Goal: Information Seeking & Learning: Learn about a topic

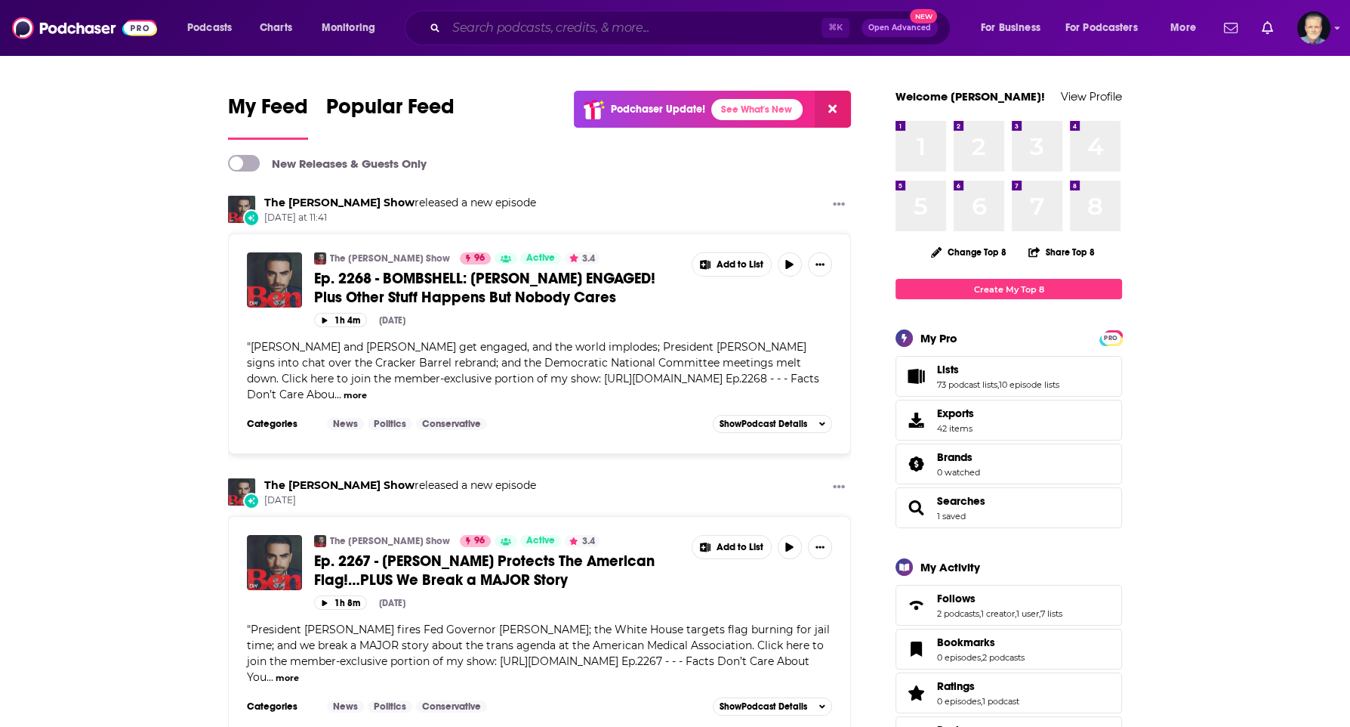
click at [468, 29] on input "Search podcasts, credits, & more..." at bounding box center [633, 28] width 375 height 24
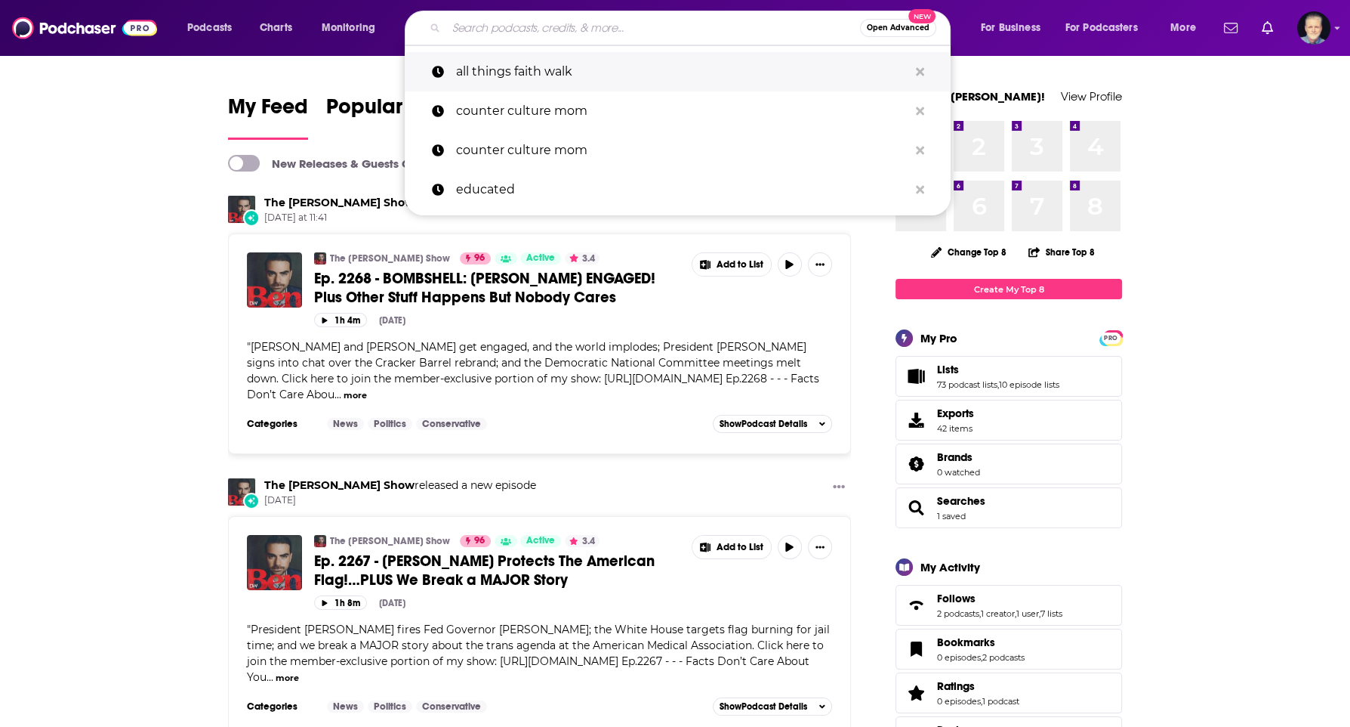
click at [560, 74] on p "all things faith walk" at bounding box center [682, 71] width 452 height 39
type input "all things faith walk"
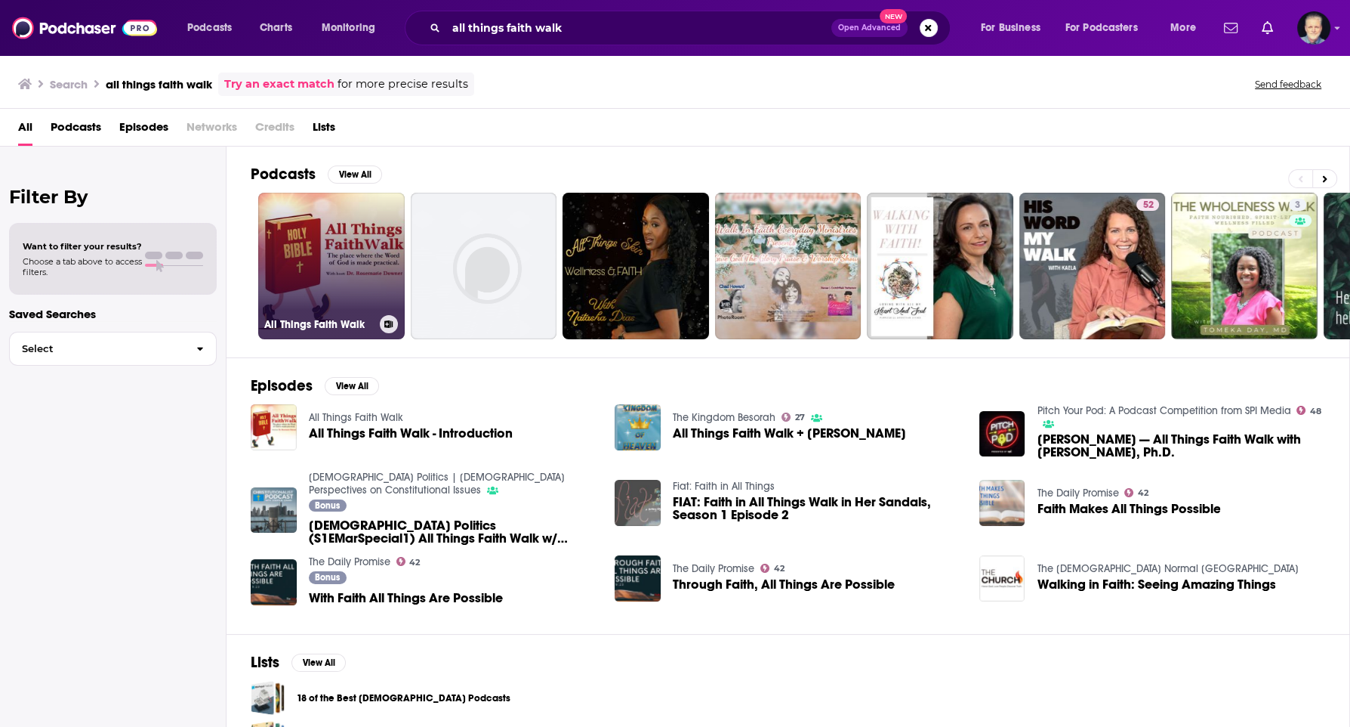
click at [353, 288] on link "All Things Faith Walk" at bounding box center [331, 266] width 147 height 147
